Goal: Find specific page/section: Find specific page/section

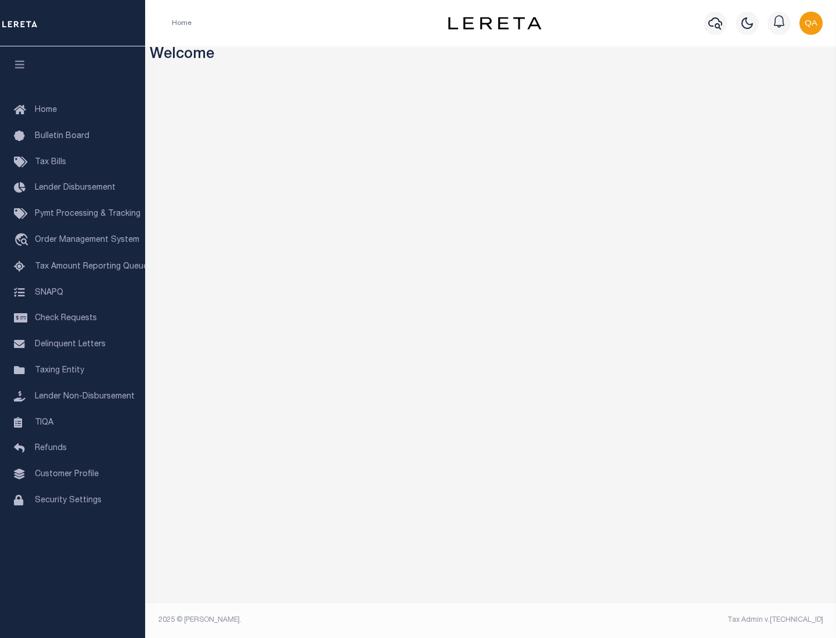
click at [73, 422] on link "TIQA" at bounding box center [72, 423] width 145 height 26
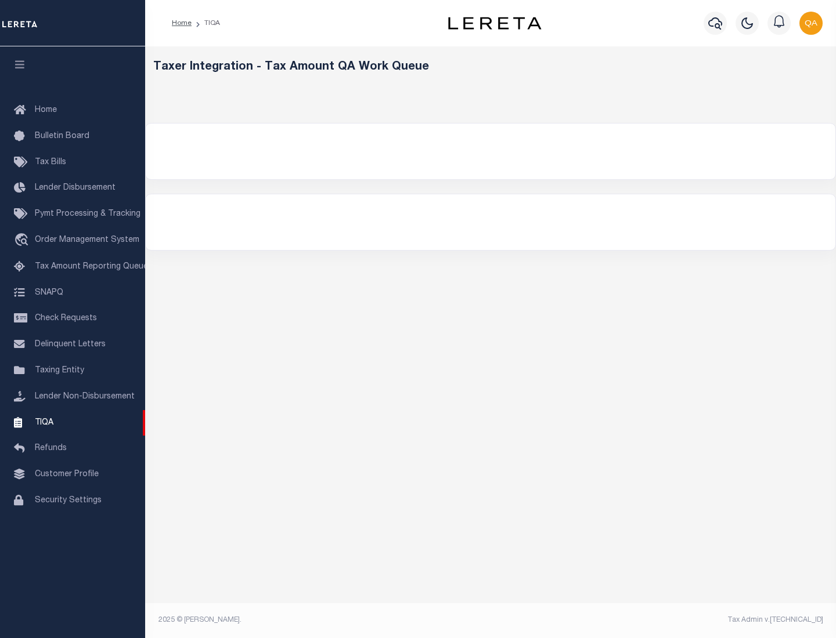
select select "200"
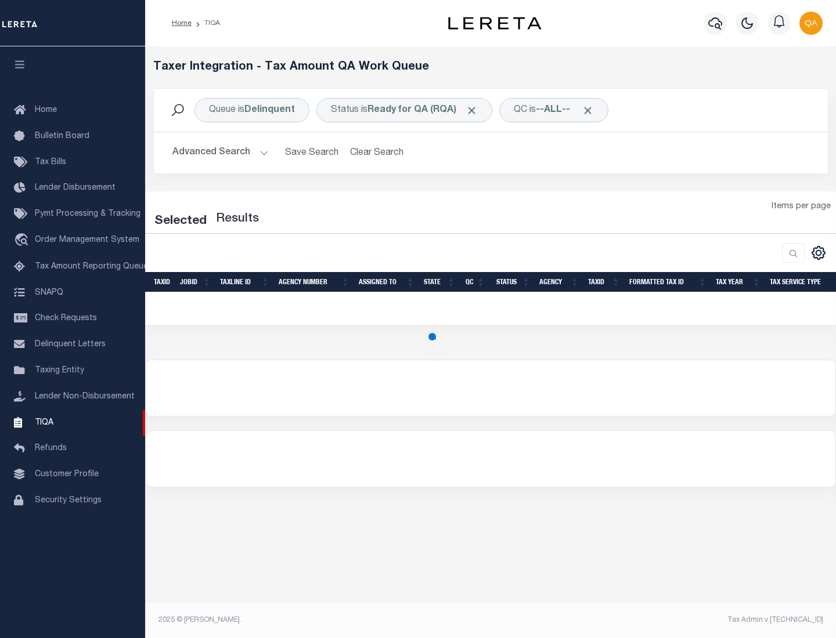
select select "200"
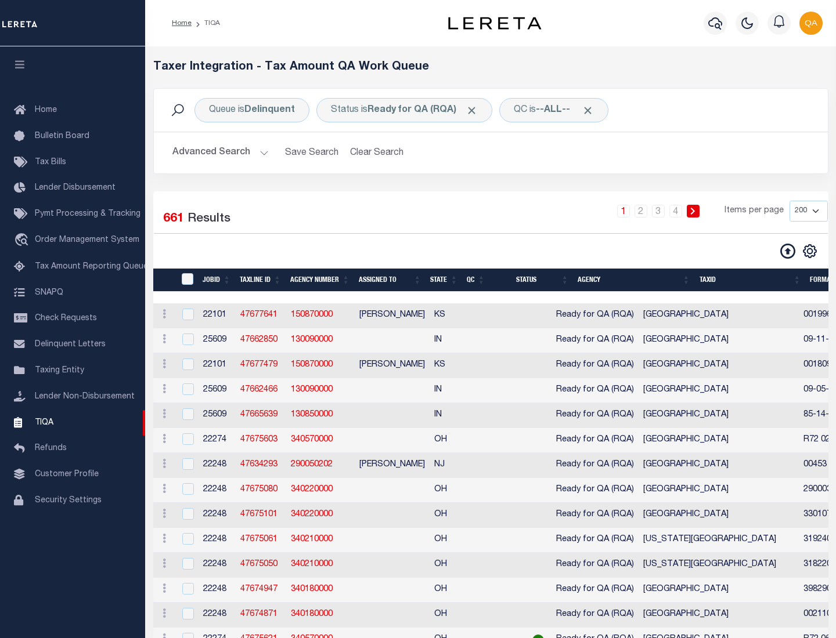
click at [475, 110] on span "Click to Remove" at bounding box center [471, 110] width 12 height 12
